Goal: Information Seeking & Learning: Learn about a topic

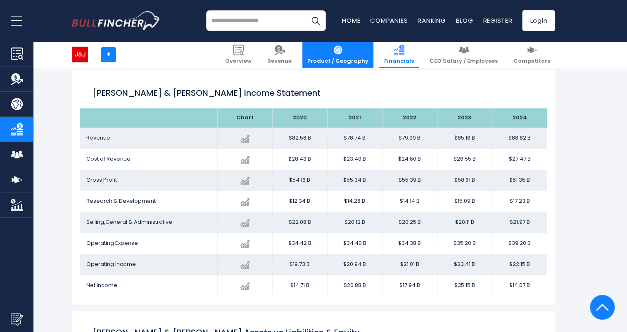
click at [346, 55] on link "Product / Geography" at bounding box center [337, 54] width 71 height 27
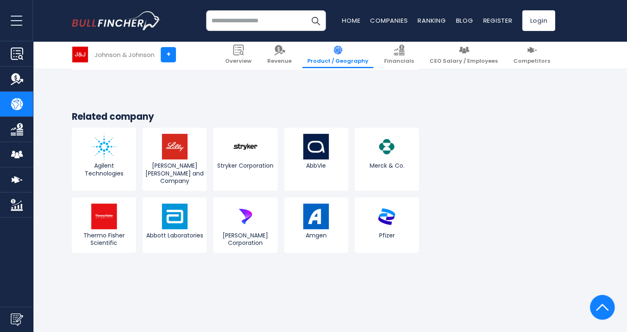
scroll to position [1641, 0]
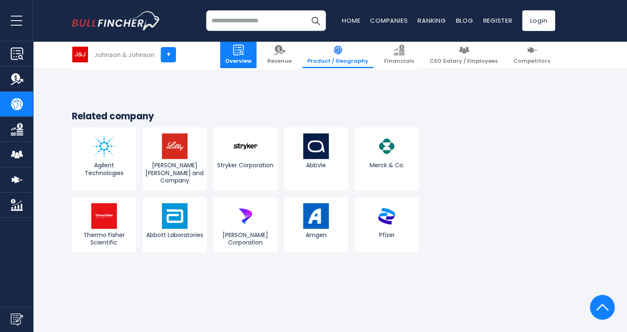
click at [257, 56] on link "Overview" at bounding box center [238, 54] width 36 height 27
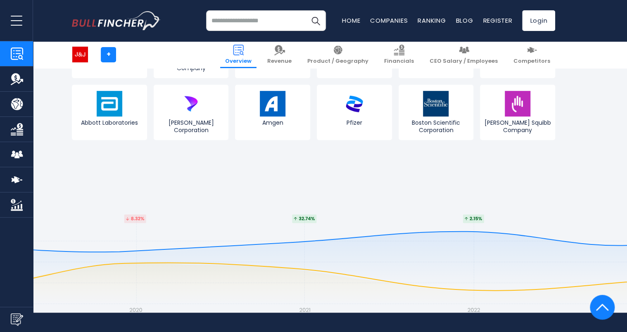
scroll to position [3425, 0]
